Goal: Check status

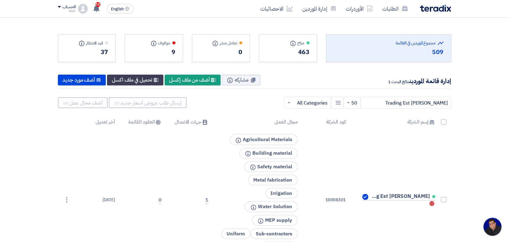
scroll to position [2, 0]
click at [388, 7] on link "الطلبات" at bounding box center [395, 9] width 35 height 14
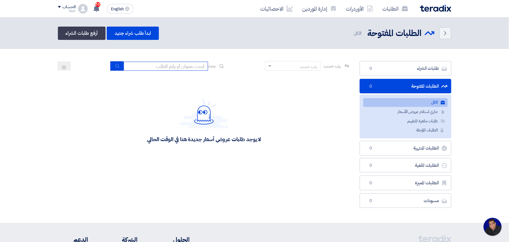
click at [168, 62] on input at bounding box center [166, 66] width 84 height 9
type input "8100015879"
click at [115, 64] on use "submit" at bounding box center [117, 66] width 4 height 4
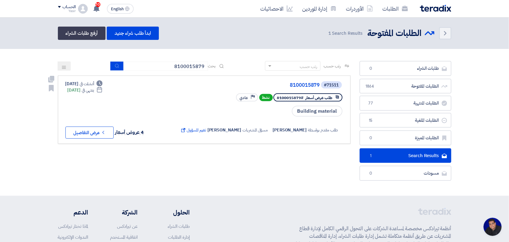
click at [100, 139] on link "#71511 8100015879 طلب عرض أسعار #8100015879 نشط Priority عادي Building material…" at bounding box center [204, 109] width 293 height 68
click at [100, 135] on button "Check details عرض التفاصيل" at bounding box center [89, 132] width 48 height 12
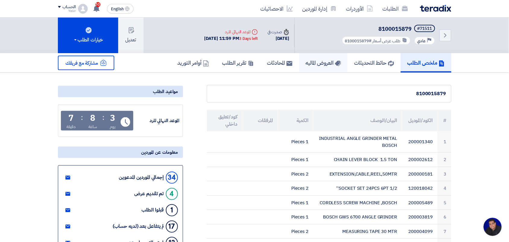
click at [315, 64] on h5 "العروض الماليه" at bounding box center [323, 62] width 35 height 7
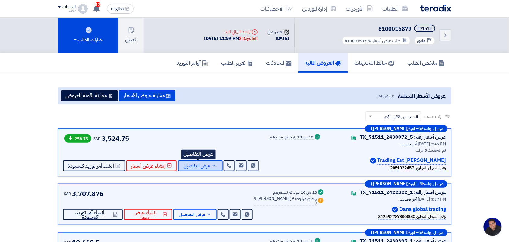
click at [186, 168] on button "عرض التفاصيل" at bounding box center [200, 165] width 45 height 11
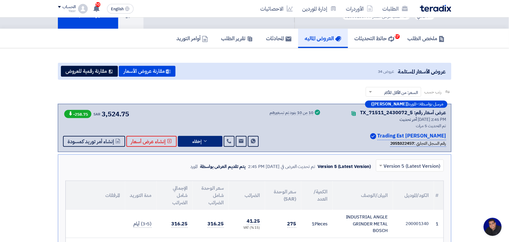
scroll to position [38, 0]
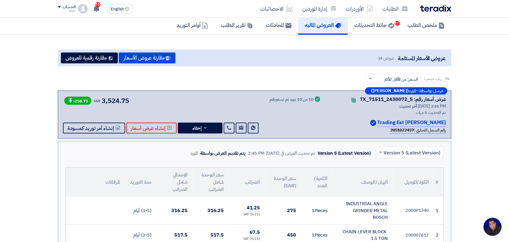
click at [393, 150] on input "text" at bounding box center [414, 153] width 56 height 10
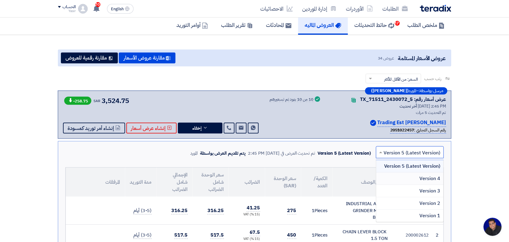
click at [413, 180] on div "Version 4" at bounding box center [410, 178] width 67 height 12
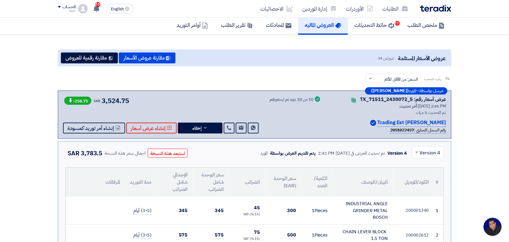
click at [422, 147] on div at bounding box center [427, 152] width 31 height 10
click at [422, 168] on span "Version 5 (Latest Version)" at bounding box center [412, 165] width 57 height 7
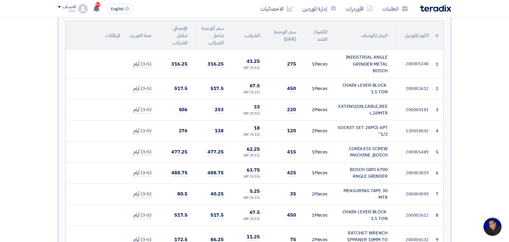
scroll to position [189, 0]
